Goal: Task Accomplishment & Management: Complete application form

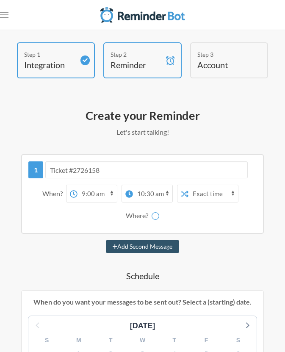
select select "09:00:00"
select select "10:30:00"
click at [141, 214] on div "Where?" at bounding box center [139, 216] width 26 height 18
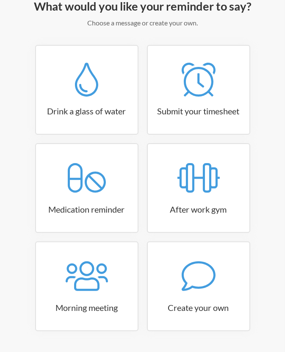
scroll to position [131, 0]
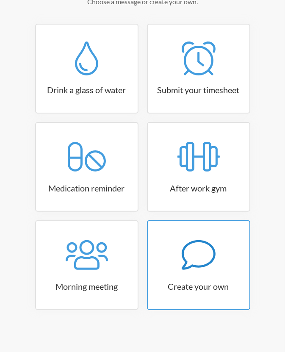
click at [174, 252] on div at bounding box center [199, 255] width 102 height 34
select select "09:30:00"
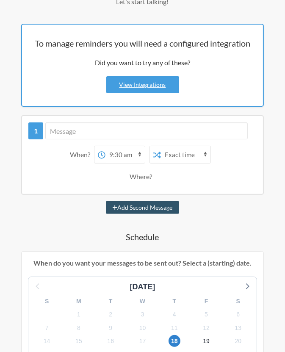
select select "America/[GEOGRAPHIC_DATA]"
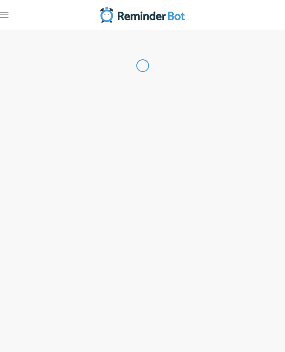
select select "US"
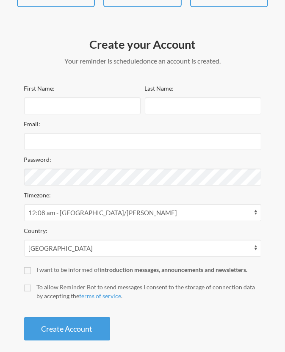
scroll to position [76, 0]
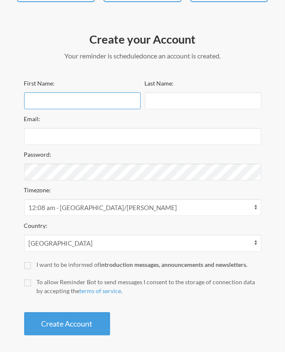
click at [92, 106] on input "First Name:" at bounding box center [82, 100] width 117 height 17
type input "Kaley"
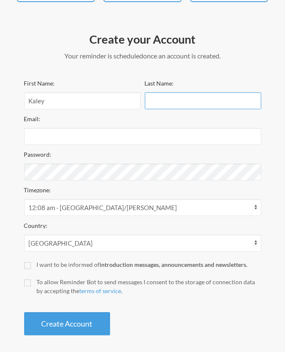
click at [162, 105] on input "Last Name:" at bounding box center [203, 100] width 117 height 17
type input "[PERSON_NAME]"
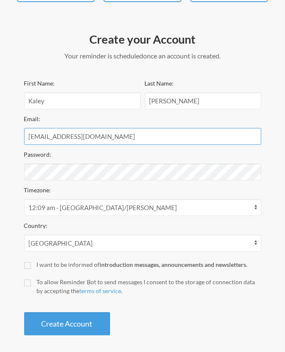
type input "[EMAIL_ADDRESS][DOMAIN_NAME]"
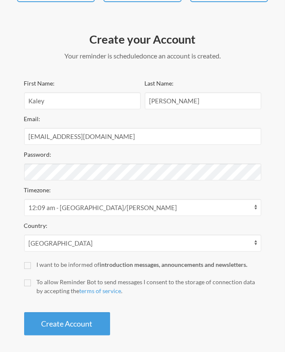
click at [31, 283] on label "To allow Reminder Bot to send messages I consent to the storage of connection d…" at bounding box center [142, 287] width 237 height 18
click at [31, 283] on input "To allow Reminder Bot to send messages I consent to the storage of connection d…" at bounding box center [27, 283] width 7 height 7
checkbox input "true"
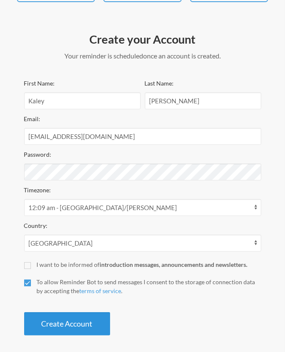
click at [58, 316] on button "Create Account" at bounding box center [67, 323] width 86 height 23
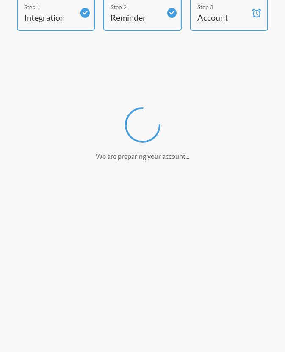
scroll to position [47, 0]
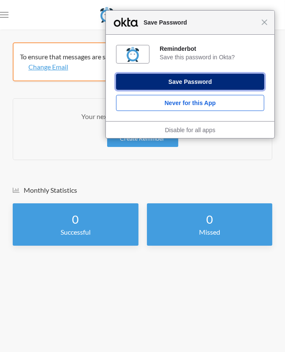
click at [184, 76] on button "Save Password" at bounding box center [190, 82] width 148 height 16
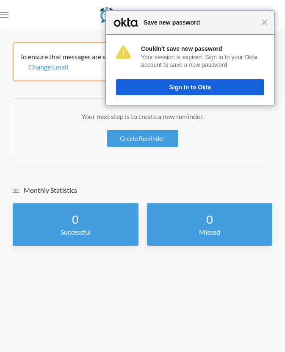
click at [265, 18] on div "Close Save new password" at bounding box center [190, 23] width 169 height 24
click at [260, 22] on span "Save new password" at bounding box center [200, 22] width 122 height 10
click at [262, 20] on span "Save new password" at bounding box center [200, 22] width 122 height 10
